Goal: Task Accomplishment & Management: Use online tool/utility

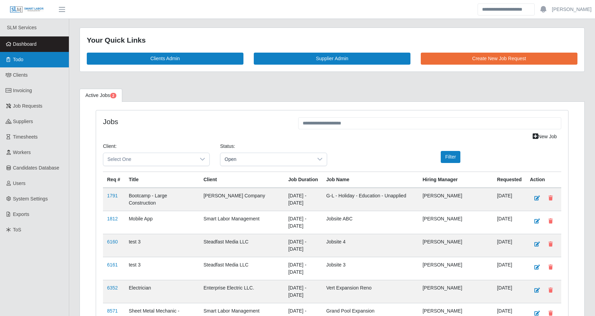
click at [25, 60] on link "Todo" at bounding box center [34, 59] width 69 height 15
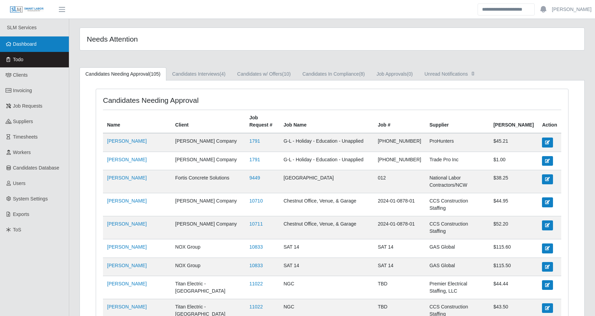
click at [24, 45] on span "Dashboard" at bounding box center [25, 44] width 24 height 6
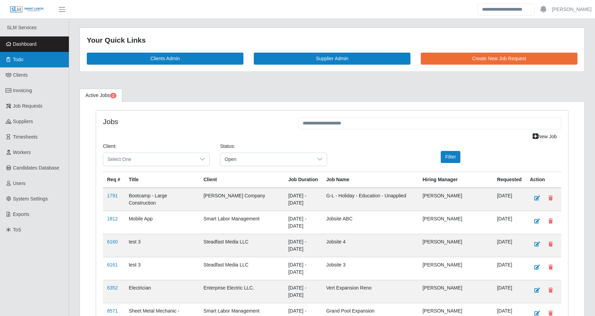
click at [33, 62] on link "Todo" at bounding box center [34, 59] width 69 height 15
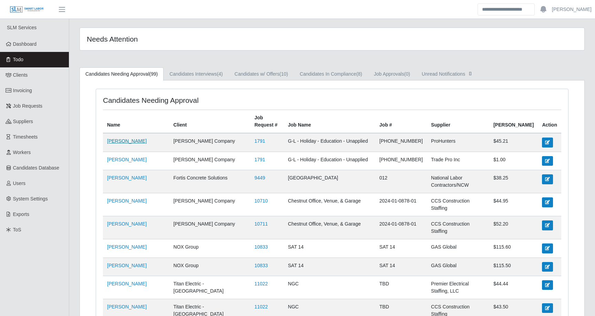
click at [138, 141] on link "[PERSON_NAME]" at bounding box center [127, 141] width 40 height 6
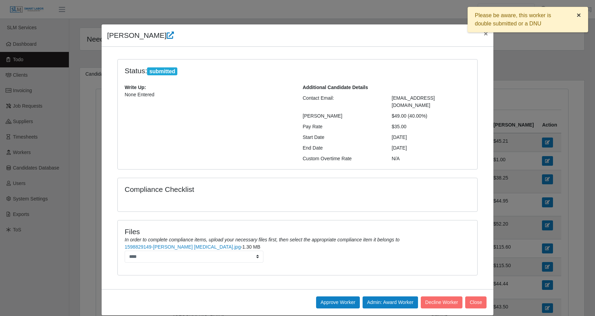
click at [579, 15] on span "×" at bounding box center [578, 15] width 4 height 8
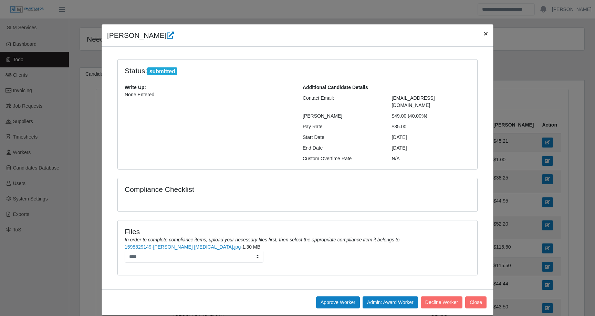
click at [486, 33] on span "×" at bounding box center [485, 34] width 4 height 8
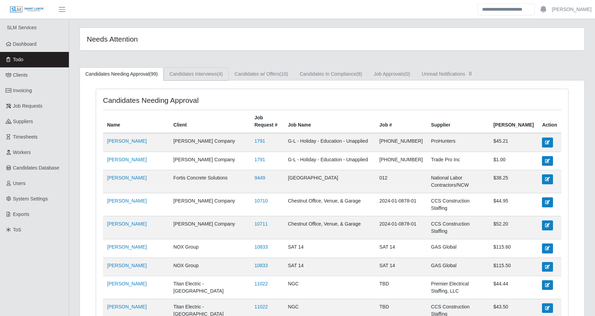
click at [201, 75] on link "Candidates Interviews (4)" at bounding box center [195, 73] width 65 height 13
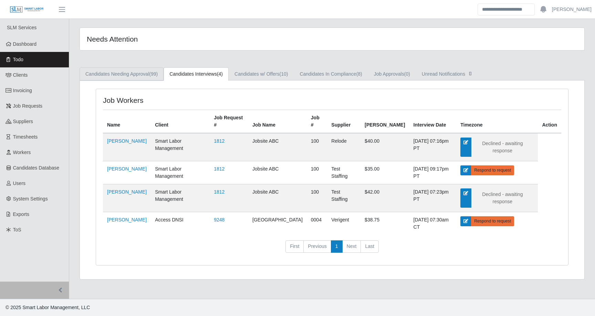
click at [138, 76] on link "Candidates Needing Approval (99)" at bounding box center [121, 73] width 84 height 13
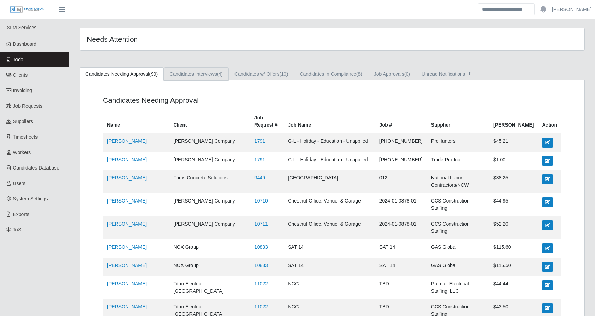
click at [204, 69] on link "Candidates Interviews (4)" at bounding box center [195, 73] width 65 height 13
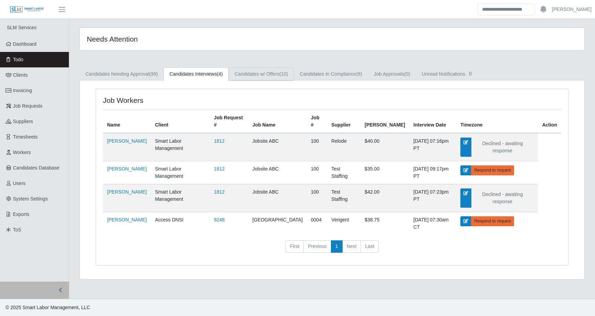
click at [272, 73] on link "Candidates w/ Offers (10)" at bounding box center [260, 73] width 65 height 13
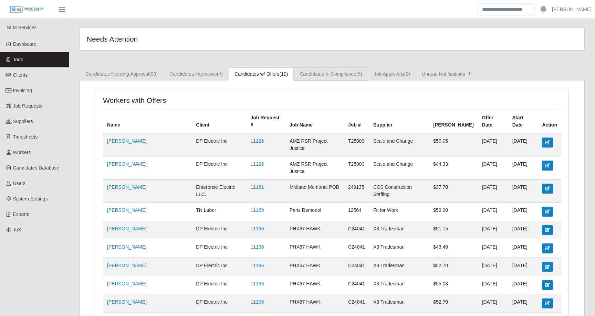
click at [325, 72] on link "Candidates In Compliance (8)" at bounding box center [330, 73] width 74 height 13
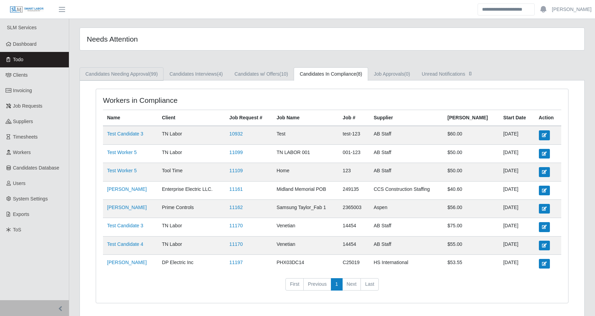
click at [125, 74] on link "Candidates Needing Approval (99)" at bounding box center [121, 73] width 84 height 13
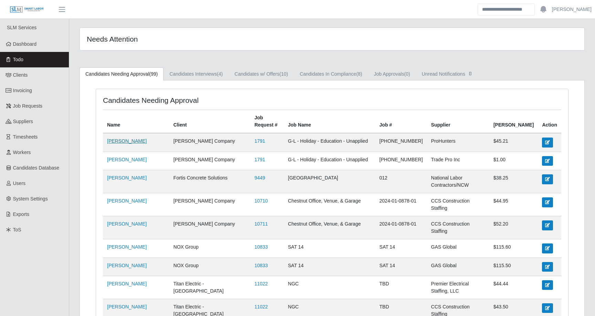
click at [137, 144] on link "Gerardo Cholico" at bounding box center [127, 141] width 40 height 6
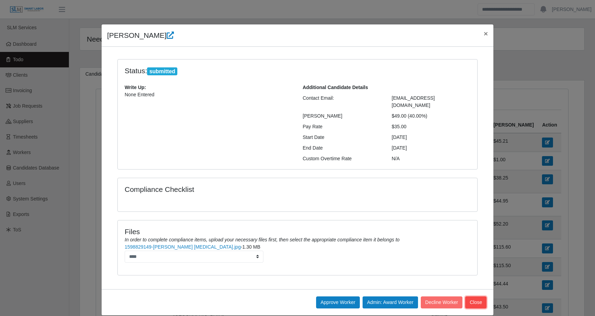
click at [478, 299] on button "Close" at bounding box center [475, 303] width 21 height 12
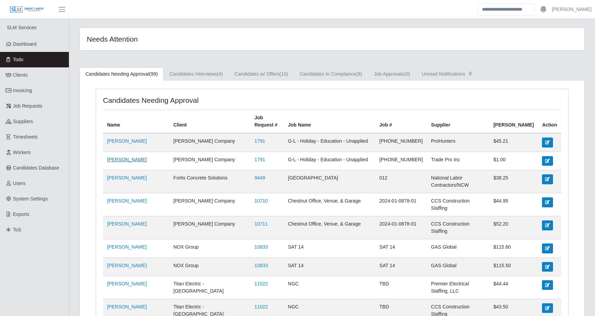
click at [137, 162] on link "Zachary Russell" at bounding box center [127, 160] width 40 height 6
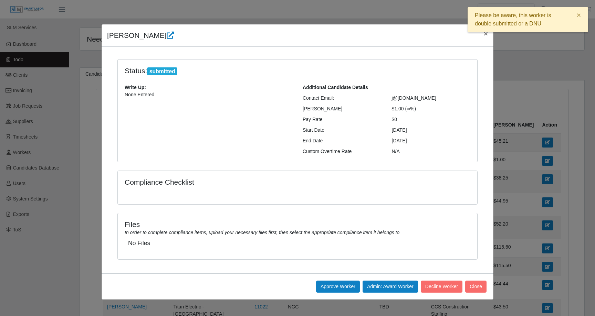
scroll to position [12, 0]
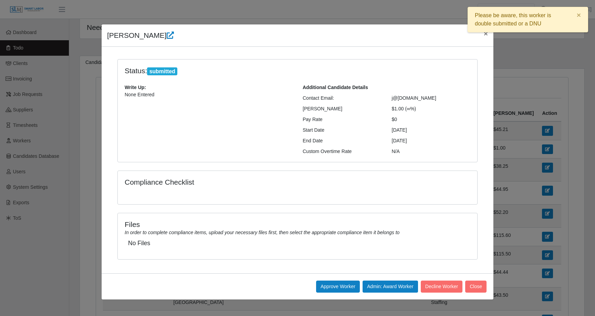
click at [484, 34] on div "Please be aware, this worker is double submitted or a DNU ×" at bounding box center [527, 21] width 120 height 29
click at [483, 35] on div "Please be aware, this worker is double submitted or a DNU ×" at bounding box center [527, 21] width 120 height 29
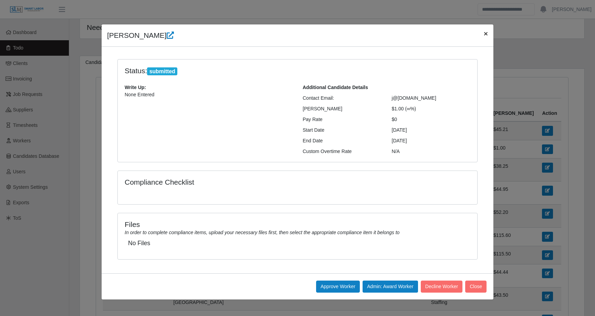
click at [484, 34] on span "×" at bounding box center [485, 34] width 4 height 8
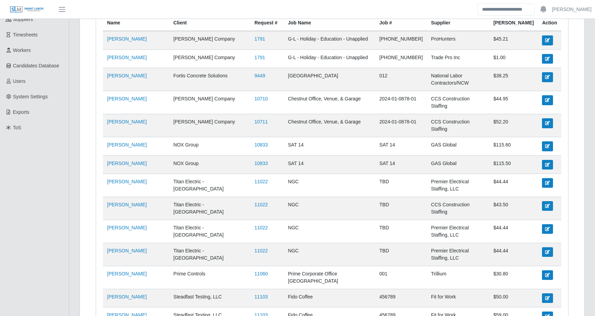
scroll to position [0, 0]
